Goal: Task Accomplishment & Management: Manage account settings

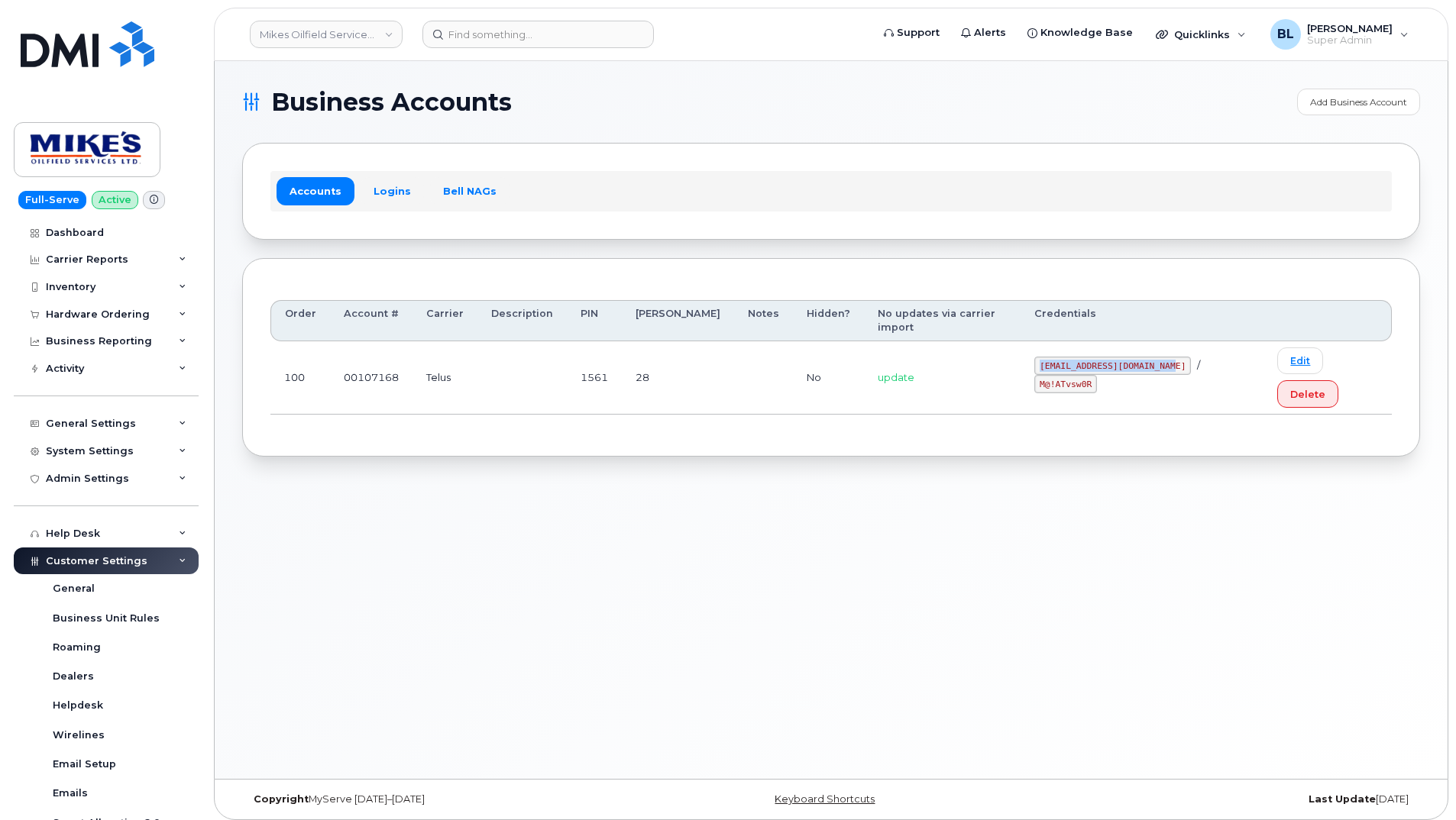
drag, startPoint x: 1023, startPoint y: 345, endPoint x: 1149, endPoint y: 354, distance: 126.3
click at [1149, 354] on td "[EMAIL_ADDRESS][DOMAIN_NAME] / M@!ATvsw0R" at bounding box center [1141, 377] width 243 height 74
copy code "[EMAIL_ADDRESS][DOMAIN_NAME]"
drag, startPoint x: 1168, startPoint y: 345, endPoint x: 1227, endPoint y: 351, distance: 59.3
click at [1227, 356] on div "mikes.oilfield@outlook.com / M@!ATvsw0R" at bounding box center [1141, 375] width 216 height 36
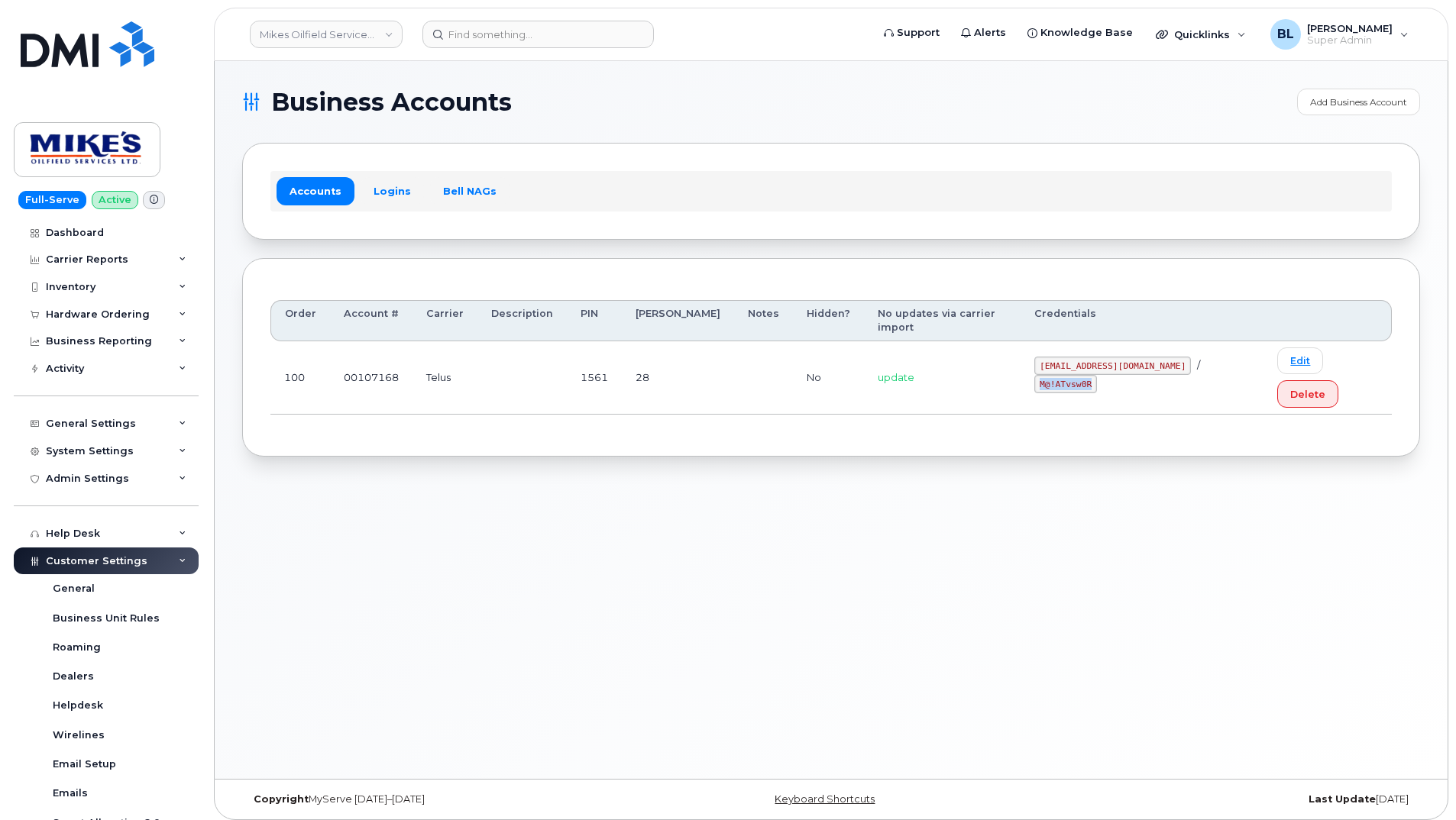
copy code "M@!ATvsw0R"
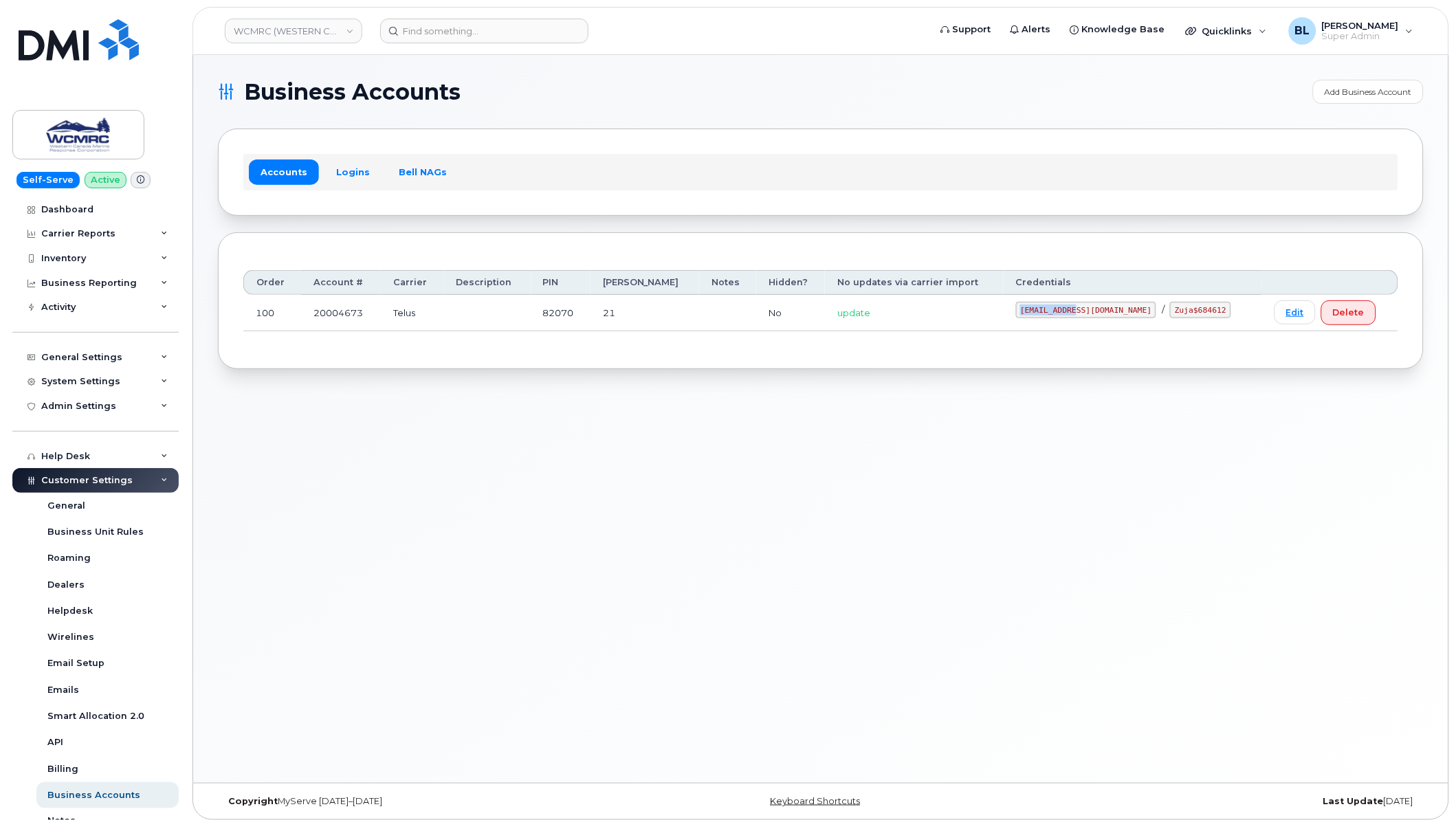
drag, startPoint x: 1066, startPoint y: 310, endPoint x: 1118, endPoint y: 311, distance: 52.0
click at [1118, 311] on code "ap@wcmrc.com" at bounding box center [1086, 310] width 141 height 16
copy code "ap@wcmrc.com"
drag, startPoint x: 1138, startPoint y: 313, endPoint x: 1197, endPoint y: 320, distance: 59.4
click at [1197, 320] on td "ap@wcmrc.com / Zuja$684612" at bounding box center [1133, 313] width 259 height 37
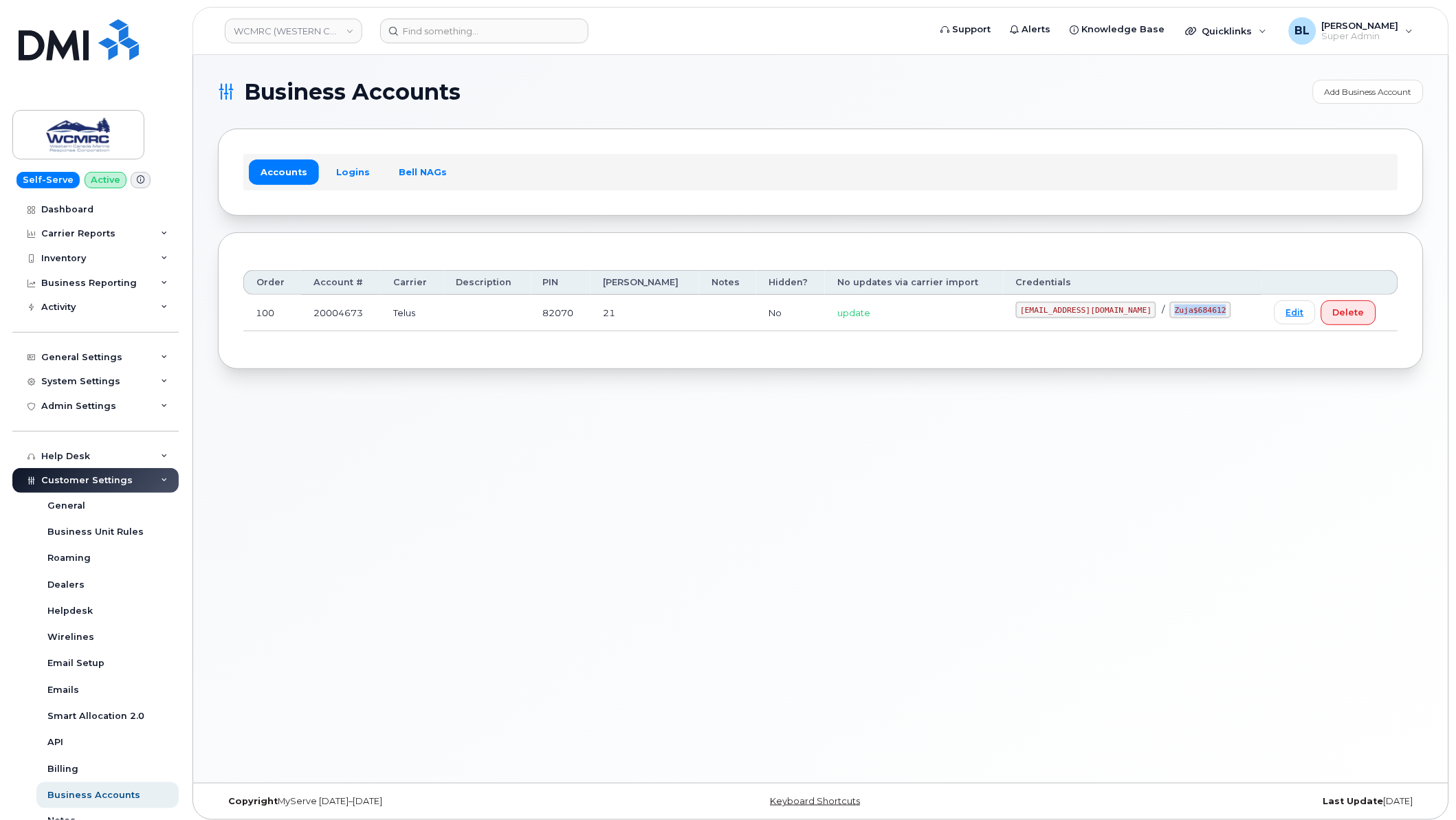
copy code "Zuja$684612"
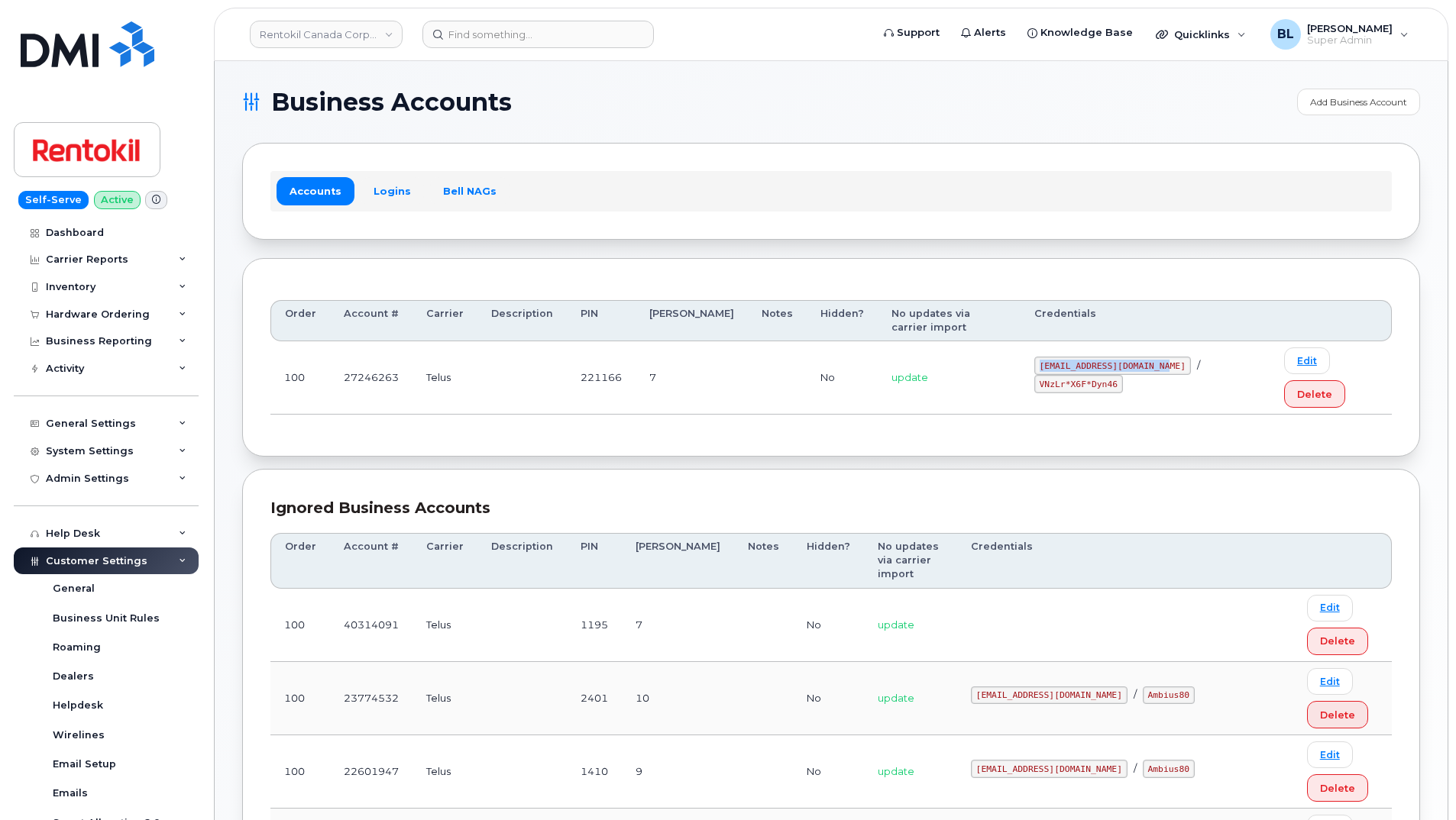
drag, startPoint x: 1014, startPoint y: 345, endPoint x: 1140, endPoint y: 352, distance: 126.2
click at [1140, 356] on code "malorie.bell@rentokil.com" at bounding box center [1112, 365] width 156 height 18
copy code "malorie.bell@rentokil.com"
drag, startPoint x: 1158, startPoint y: 341, endPoint x: 1235, endPoint y: 350, distance: 77.5
click at [1123, 375] on code "VNzLr*X6F*Dyn46" at bounding box center [1078, 384] width 88 height 18
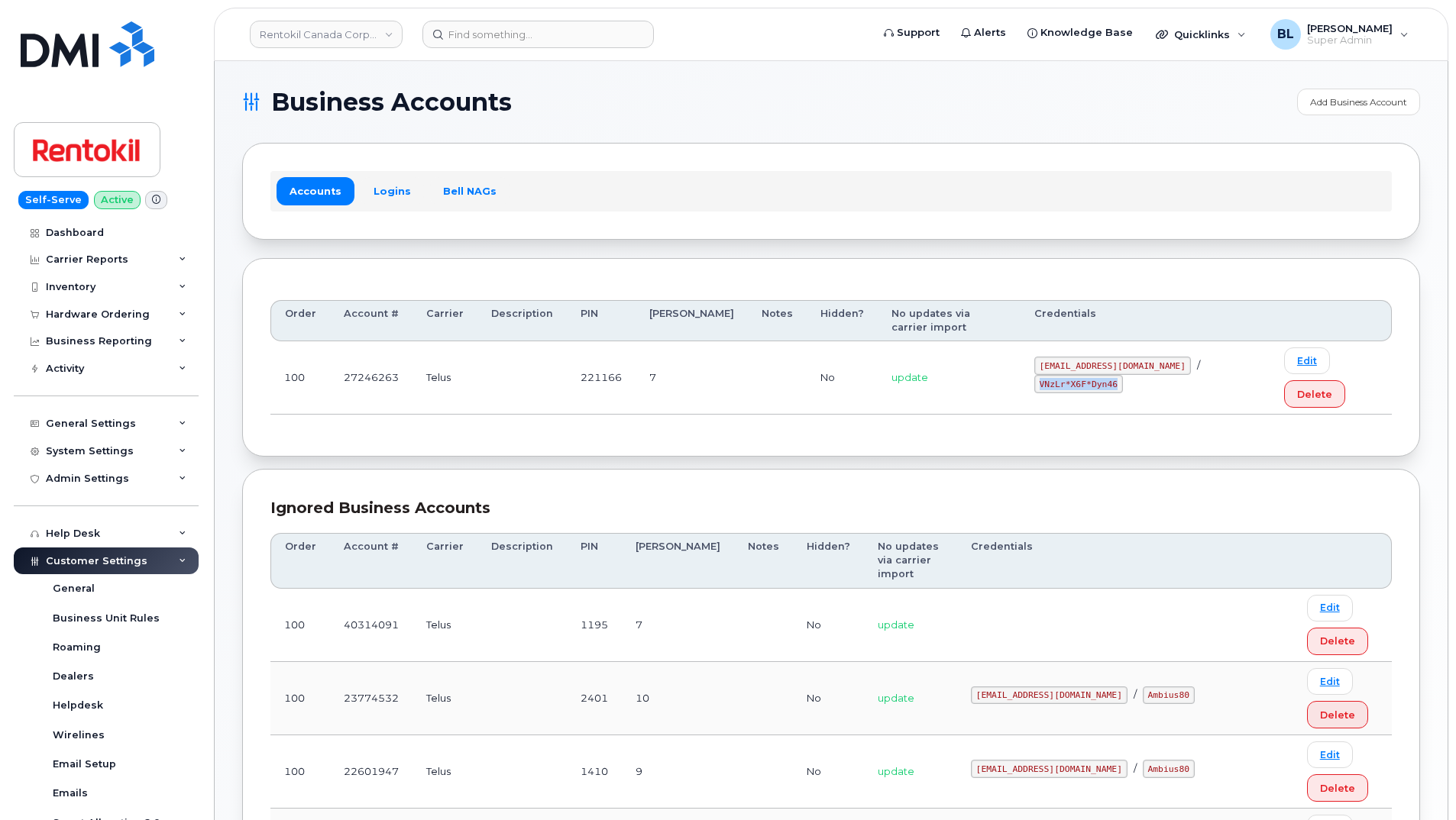
copy code "VNzLr*X6F*Dyn46"
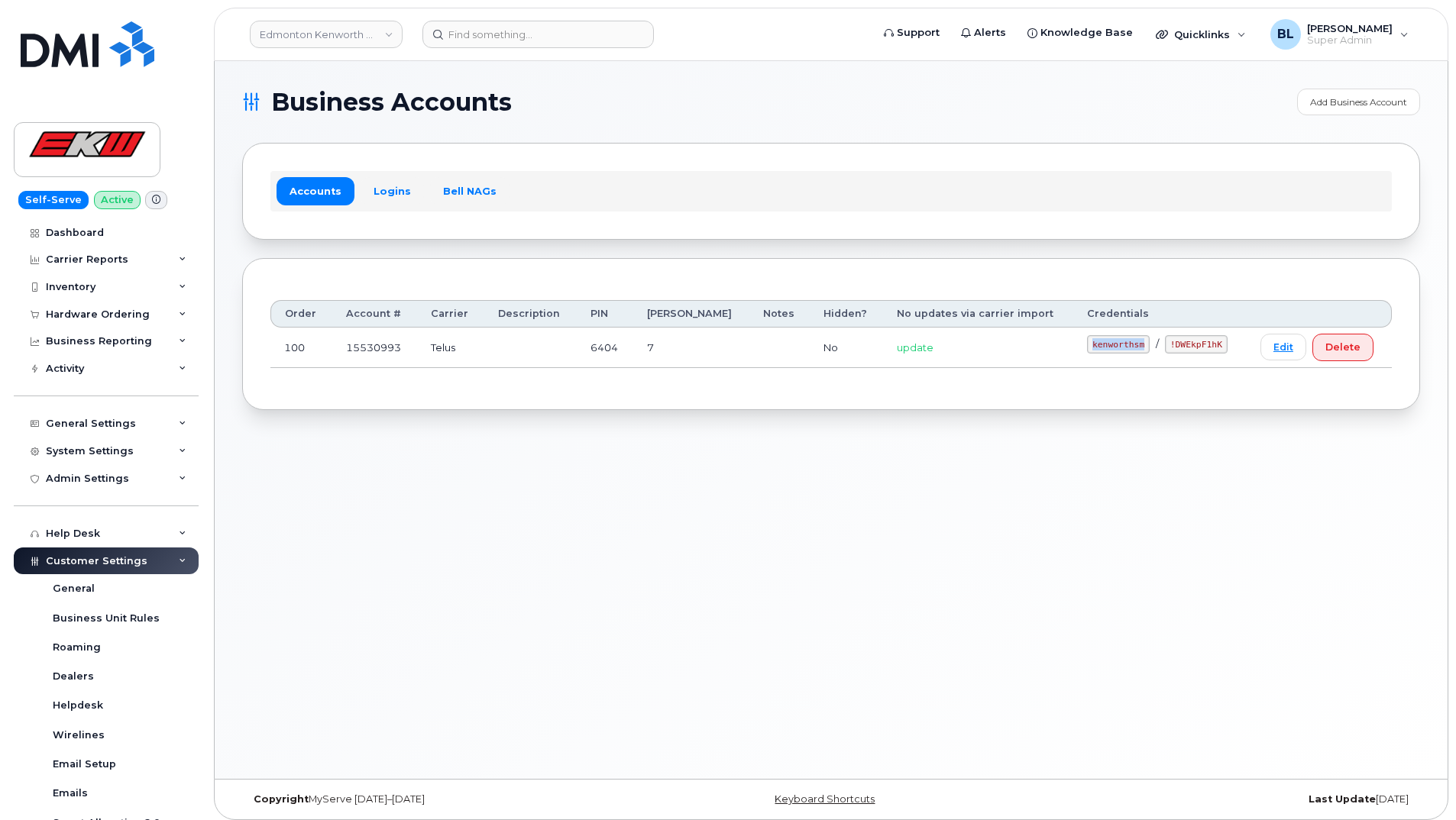
drag, startPoint x: 1075, startPoint y: 353, endPoint x: 1130, endPoint y: 350, distance: 55.1
click at [1130, 350] on div "kenworthsm / !DWEkpF1hK" at bounding box center [1160, 345] width 146 height 18
copy code "kenworthsm"
drag, startPoint x: 1147, startPoint y: 348, endPoint x: 1215, endPoint y: 360, distance: 69.1
click at [1215, 360] on td "kenworthsm / !DWEkpF1hK" at bounding box center [1160, 347] width 174 height 41
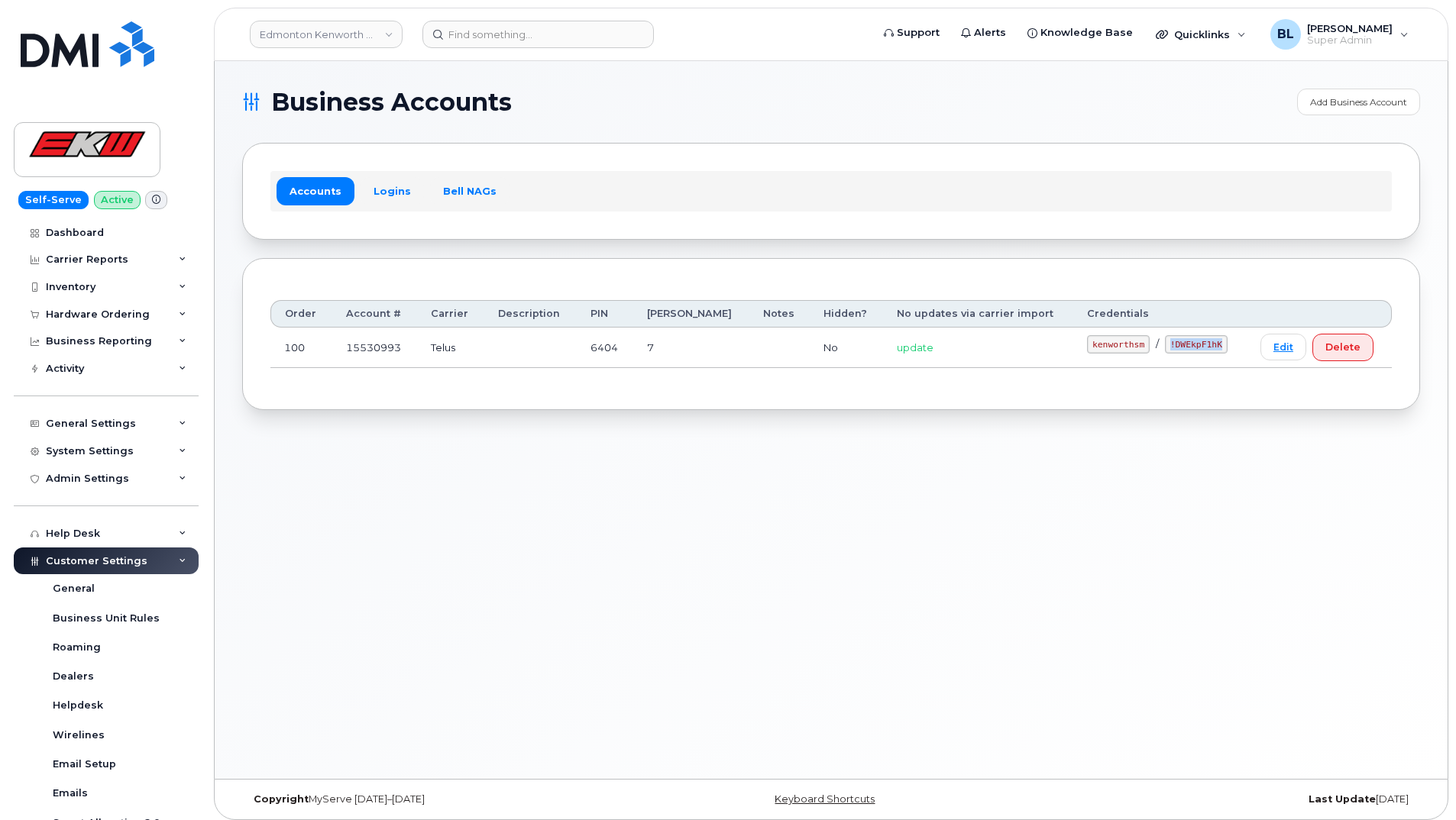
copy code "!DWEkpF1hK"
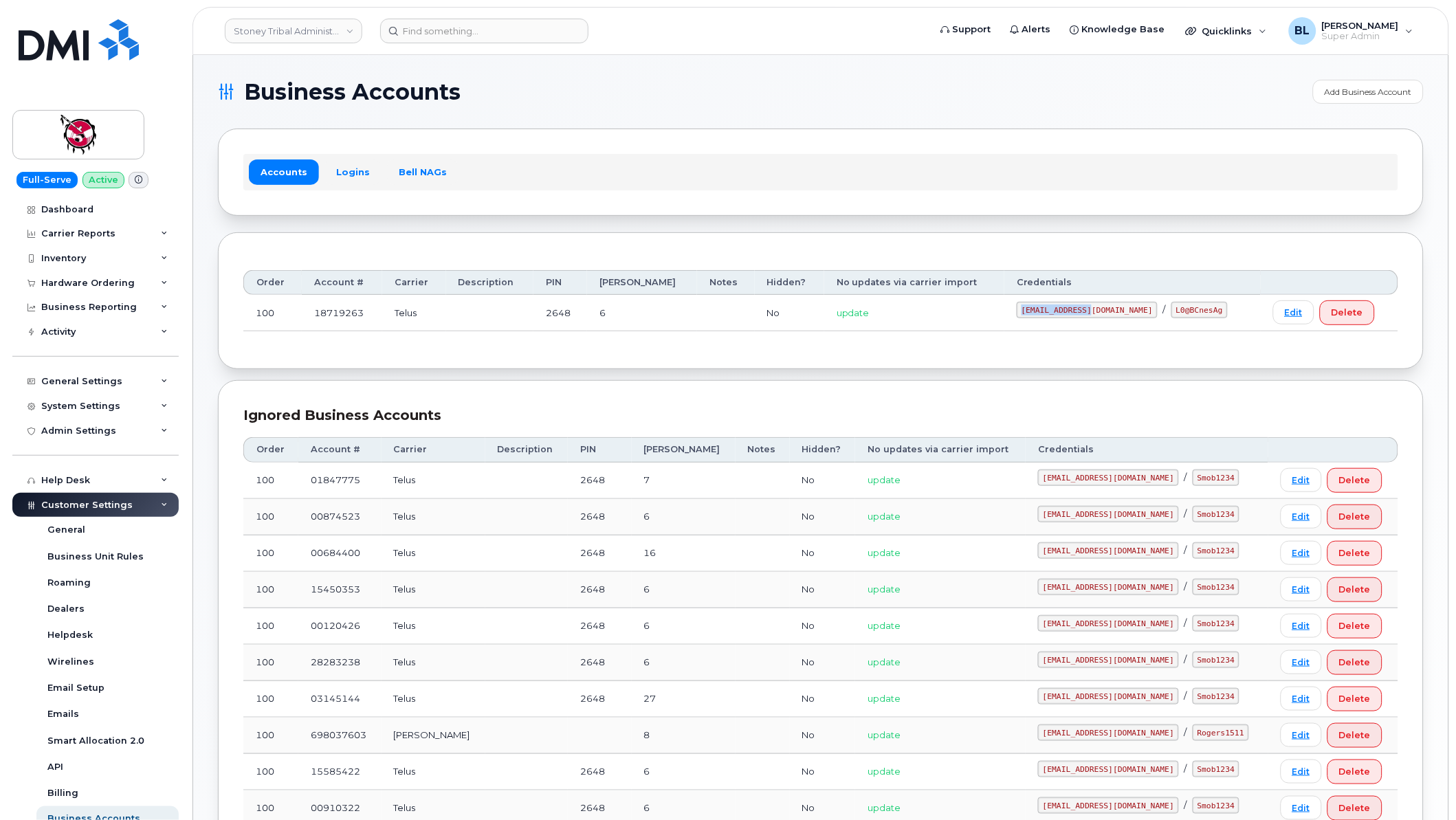
drag, startPoint x: 1052, startPoint y: 308, endPoint x: 1125, endPoint y: 325, distance: 75.0
click at [1125, 325] on td "[EMAIL_ADDRESS][DOMAIN_NAME] / L0@BCnesAg" at bounding box center [1132, 313] width 256 height 37
copy code "[EMAIL_ADDRESS][DOMAIN_NAME]"
drag, startPoint x: 1139, startPoint y: 313, endPoint x: 1199, endPoint y: 315, distance: 60.0
click at [1199, 315] on div "[EMAIL_ADDRESS][DOMAIN_NAME] / L0@BCnesAg" at bounding box center [1132, 310] width 232 height 16
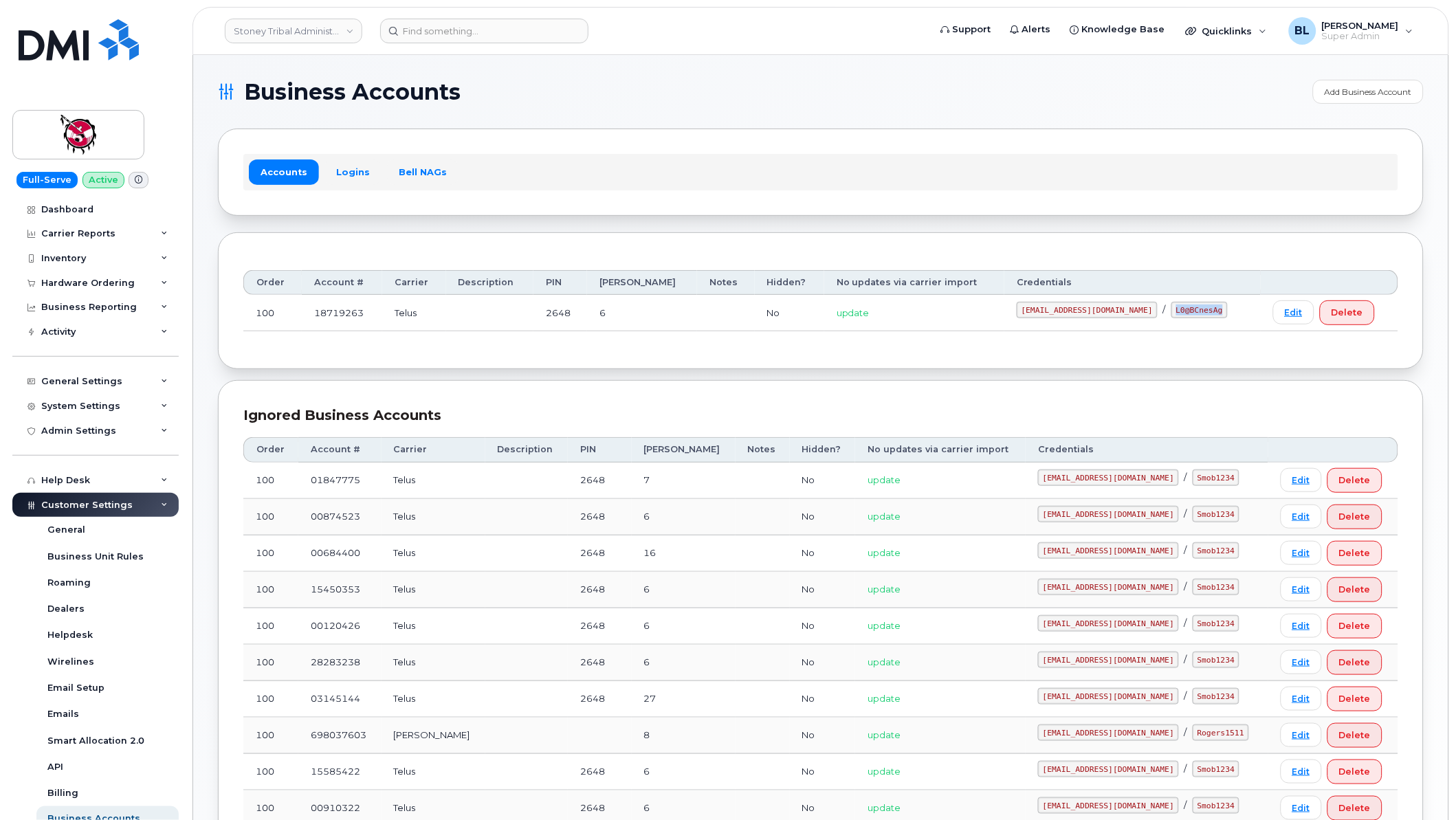
copy code "L0@BCnesAg"
